Goal: Navigation & Orientation: Find specific page/section

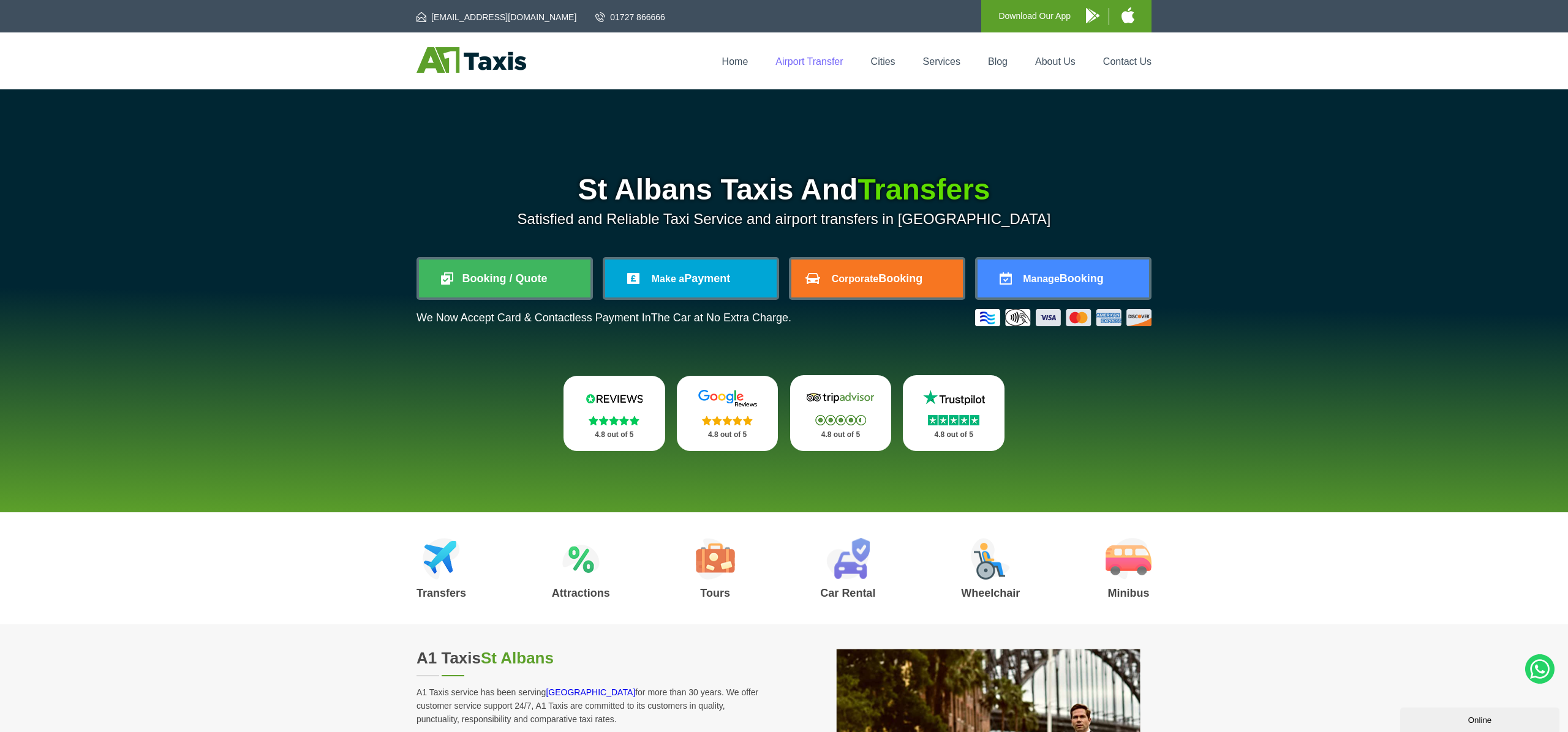
click at [814, 60] on link "Airport Transfer" at bounding box center [809, 61] width 67 height 10
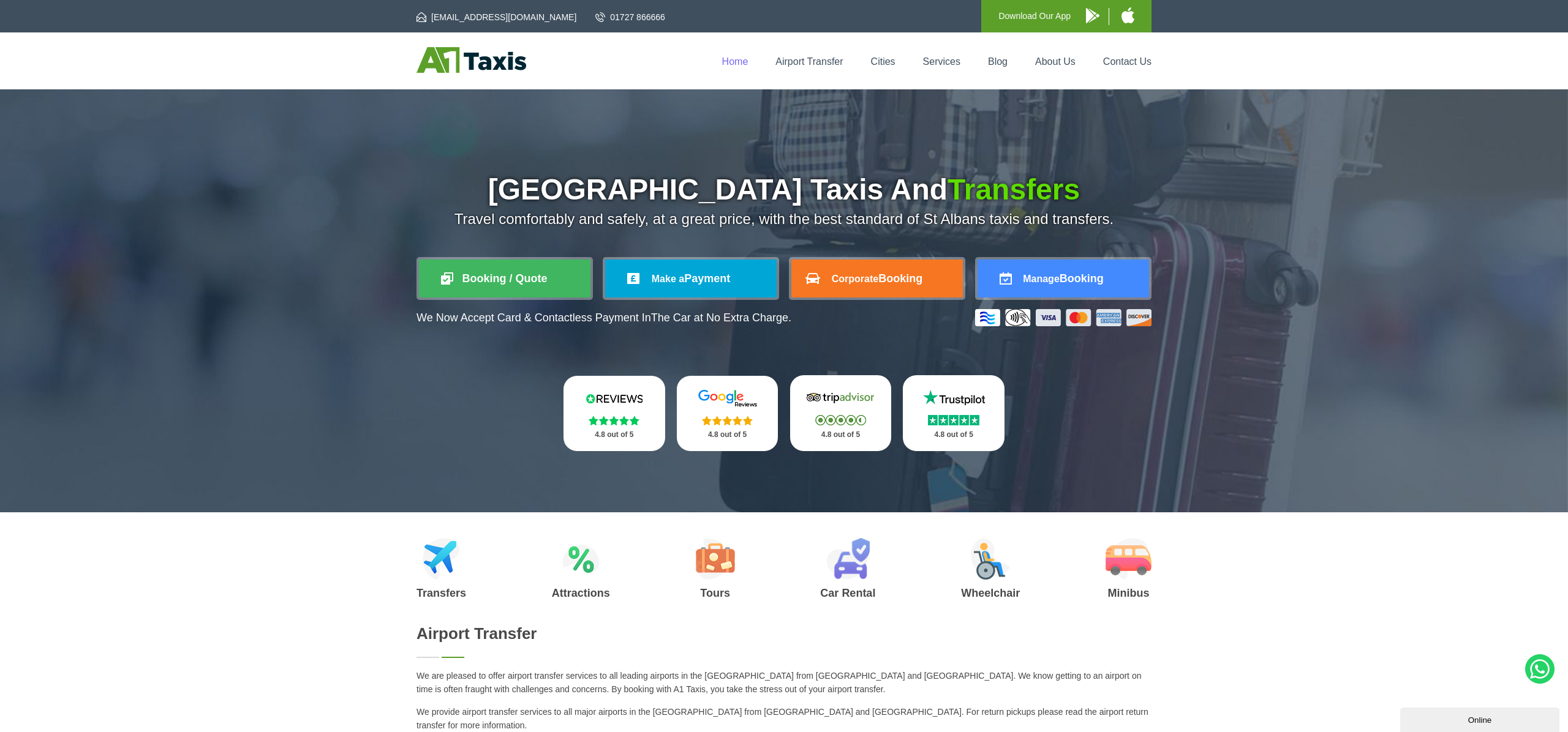
click at [731, 64] on link "Home" at bounding box center [735, 61] width 26 height 10
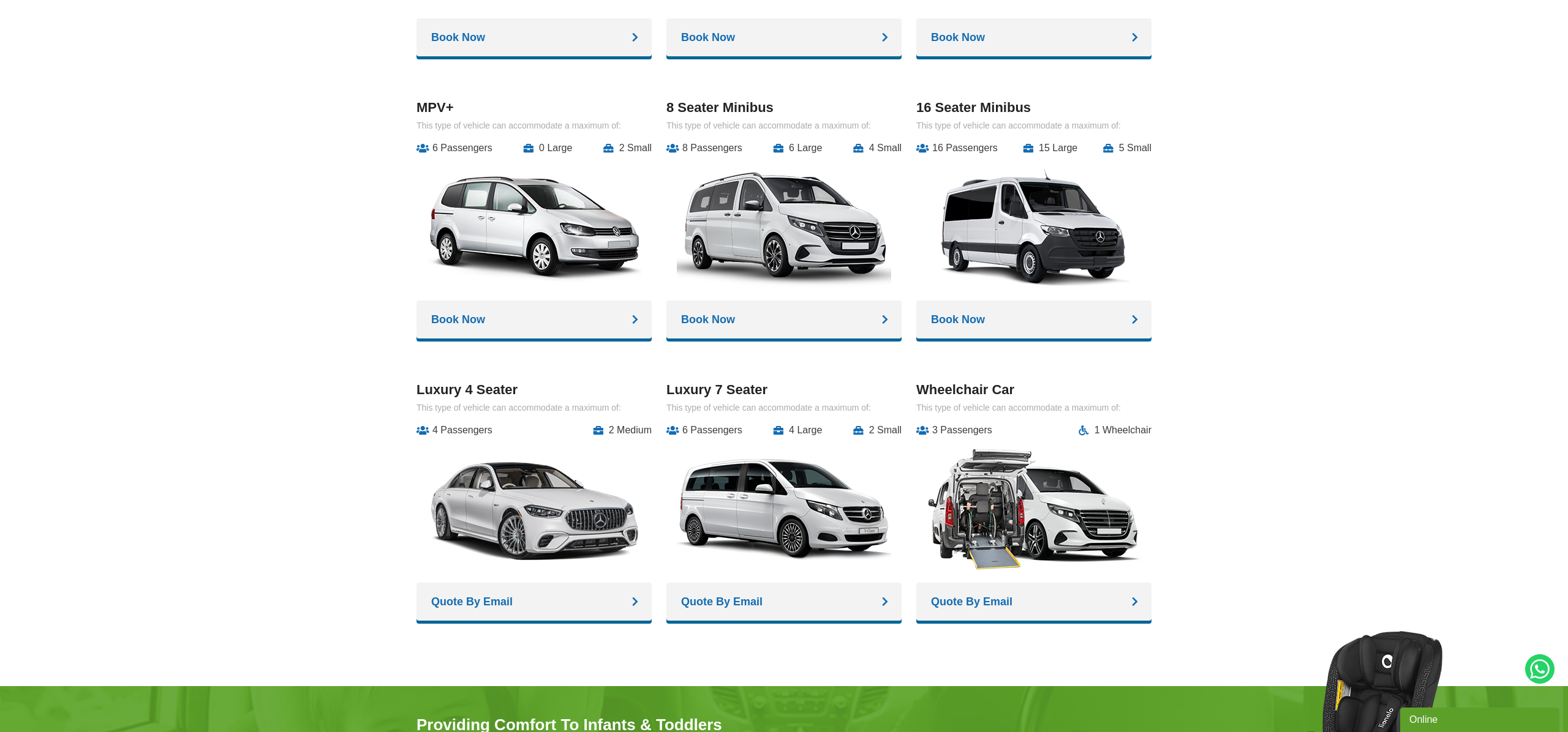
scroll to position [1630, 0]
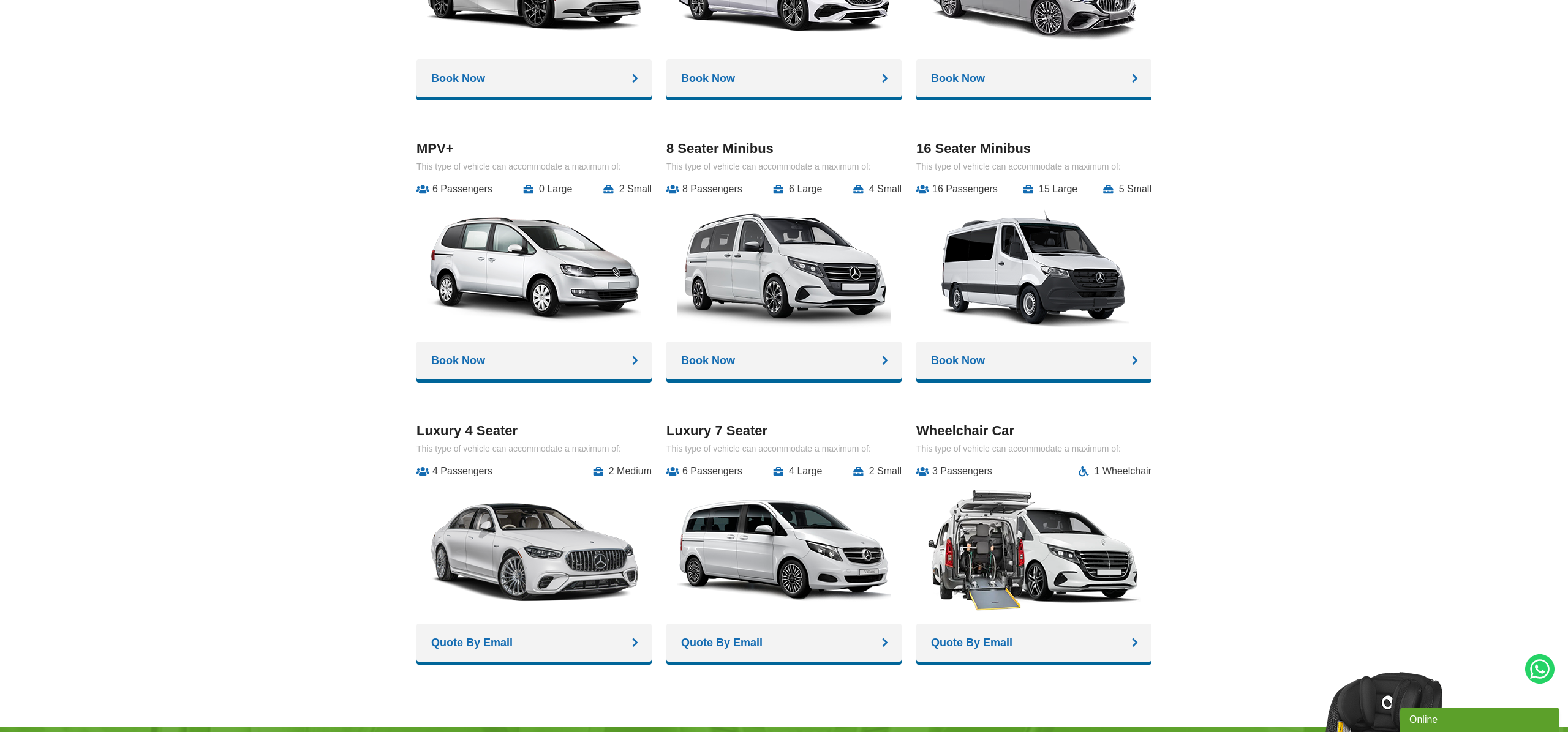
click at [305, 237] on div "A1 cars for every budget and occasion Saloon Car This type of vehicle can accom…" at bounding box center [784, 233] width 1568 height 866
